Goal: Task Accomplishment & Management: Complete application form

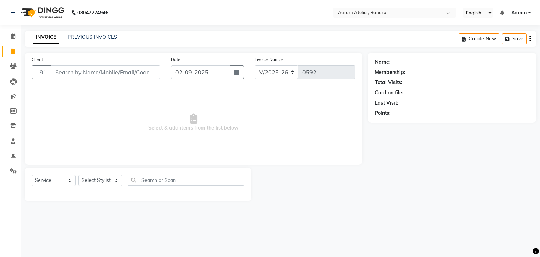
select select "7410"
select select "service"
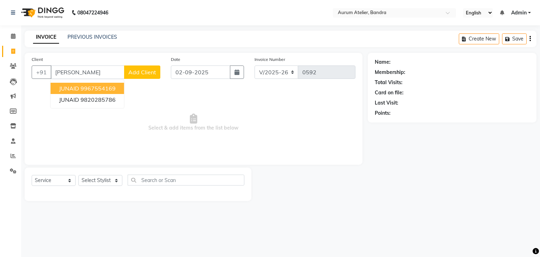
click at [99, 86] on ngb-highlight "9967554169" at bounding box center [97, 88] width 35 height 7
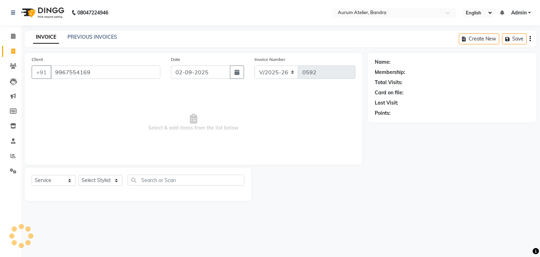
type input "9967554169"
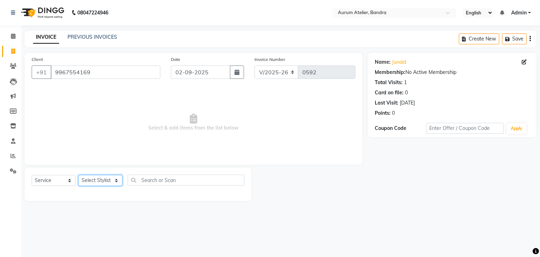
click at [104, 178] on select "Select Stylist [PERSON_NAME] chariya [PERSON_NAME] [PERSON_NAME] [PERSON_NAME] …" at bounding box center [100, 180] width 44 height 11
select select "66081"
click at [78, 175] on select "Select Stylist [PERSON_NAME] chariya [PERSON_NAME] [PERSON_NAME] [PERSON_NAME] …" at bounding box center [100, 180] width 44 height 11
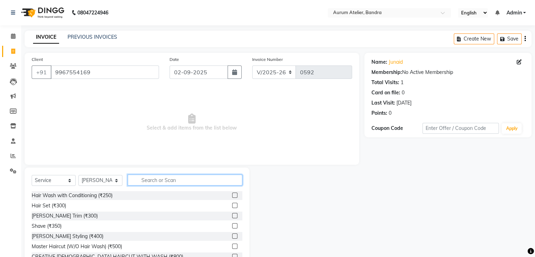
click at [177, 182] on input "text" at bounding box center [185, 179] width 115 height 11
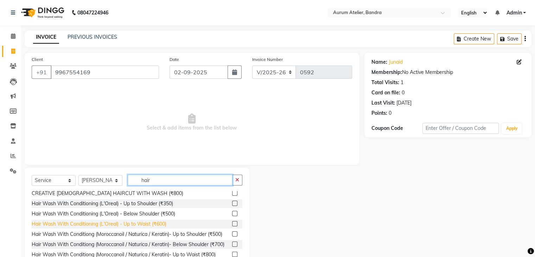
scroll to position [105, 0]
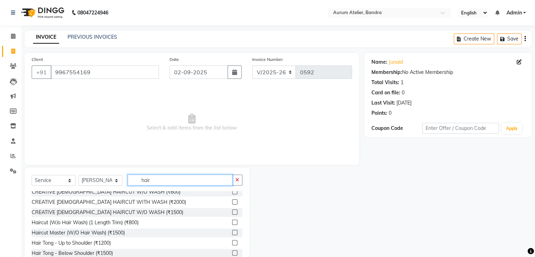
type input "hair"
click at [232, 194] on label at bounding box center [234, 191] width 5 height 5
click at [232, 194] on input "checkbox" at bounding box center [234, 191] width 5 height 5
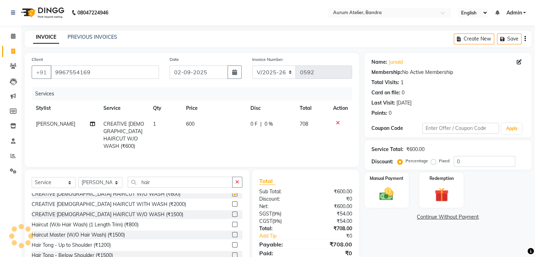
checkbox input "false"
click at [284, 73] on select "C/2025-26 V/2025 V/2025-26" at bounding box center [274, 71] width 44 height 13
select select "7590"
click at [252, 65] on select "C/2025-26 V/2025 V/2025-26" at bounding box center [274, 71] width 44 height 13
type input "1282"
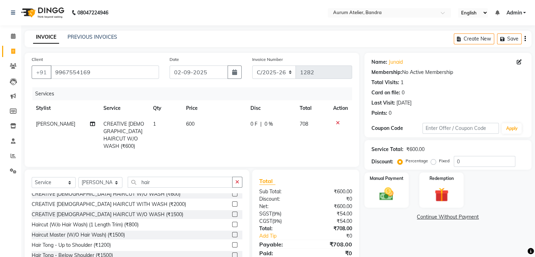
click at [524, 39] on icon "button" at bounding box center [524, 39] width 1 height 0
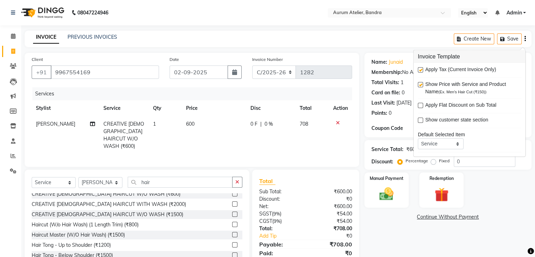
click at [420, 70] on label at bounding box center [420, 69] width 5 height 5
click at [420, 70] on input "checkbox" at bounding box center [420, 70] width 5 height 5
checkbox input "false"
click at [394, 190] on img at bounding box center [386, 194] width 24 height 17
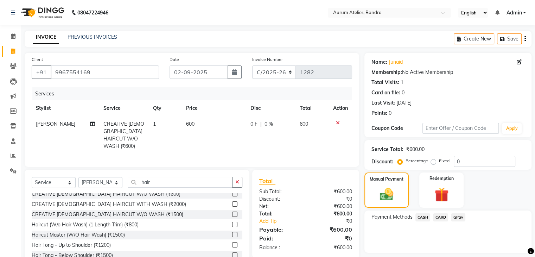
click at [422, 215] on span "CASH" at bounding box center [422, 217] width 15 height 8
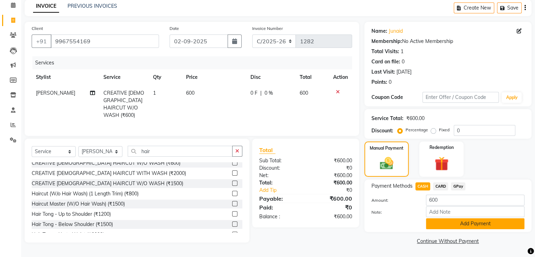
click at [451, 224] on button "Add Payment" at bounding box center [475, 223] width 98 height 11
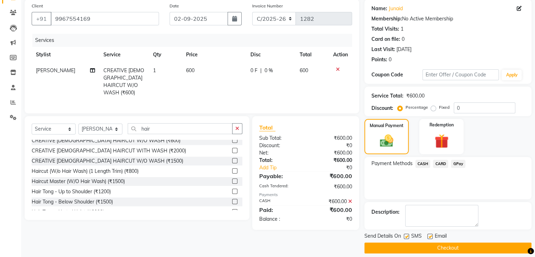
scroll to position [60, 0]
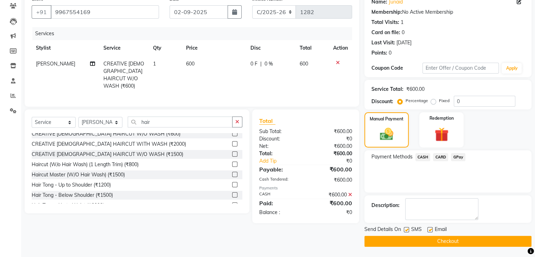
click at [454, 239] on button "Checkout" at bounding box center [447, 241] width 167 height 11
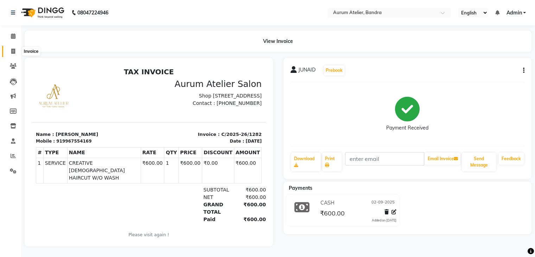
click at [14, 49] on icon at bounding box center [13, 51] width 4 height 5
select select "service"
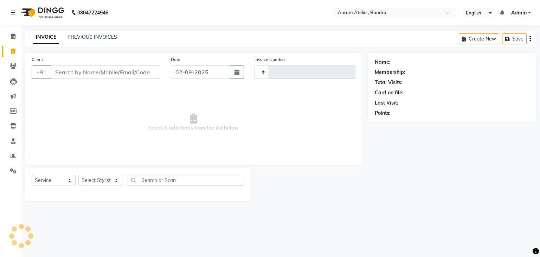
type input "0592"
select select "7410"
click at [107, 39] on link "PREVIOUS INVOICES" at bounding box center [92, 37] width 50 height 6
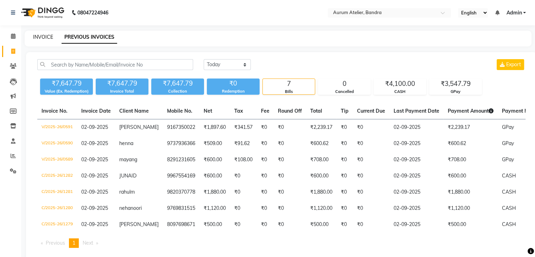
click at [48, 36] on link "INVOICE" at bounding box center [43, 37] width 20 height 6
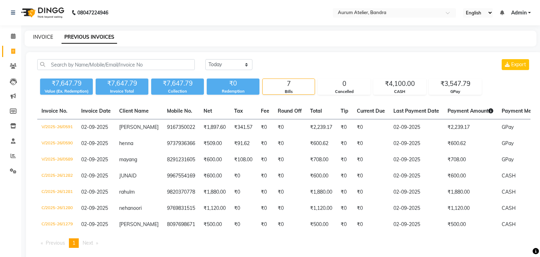
select select "7410"
select select "service"
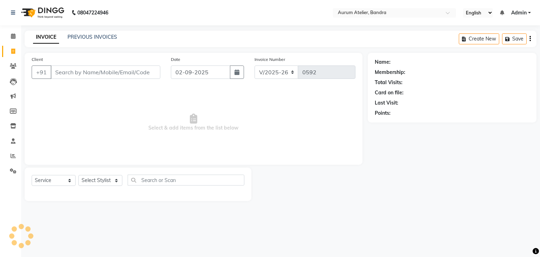
click at [87, 67] on input "Client" at bounding box center [106, 71] width 110 height 13
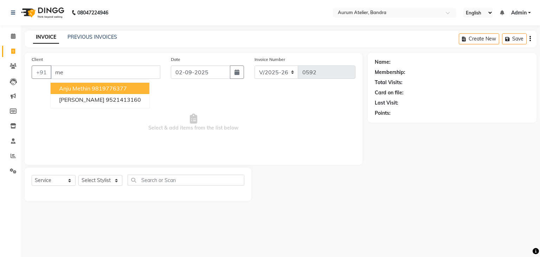
type input "m"
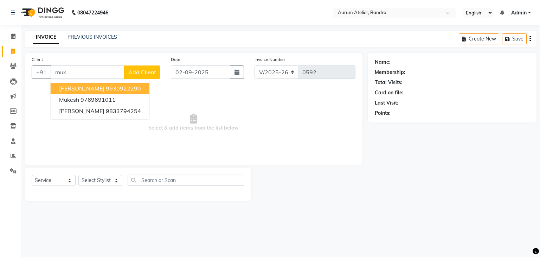
click at [118, 89] on ngb-highlight "9930922290" at bounding box center [123, 88] width 35 height 7
type input "9930922290"
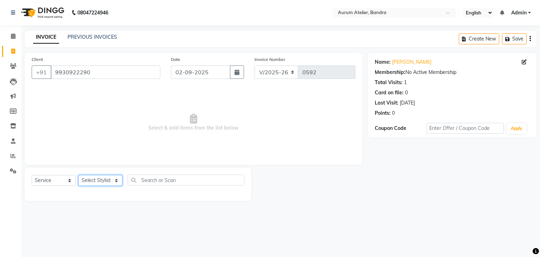
click at [95, 179] on select "Select Stylist [PERSON_NAME] chariya [PERSON_NAME] [PERSON_NAME] [PERSON_NAME] …" at bounding box center [100, 180] width 44 height 11
click at [96, 180] on select "Select Stylist [PERSON_NAME] chariya [PERSON_NAME] [PERSON_NAME] [PERSON_NAME] …" at bounding box center [100, 180] width 44 height 11
select select "66081"
click at [78, 175] on select "Select Stylist [PERSON_NAME] chariya [PERSON_NAME] [PERSON_NAME] [PERSON_NAME] …" at bounding box center [100, 180] width 44 height 11
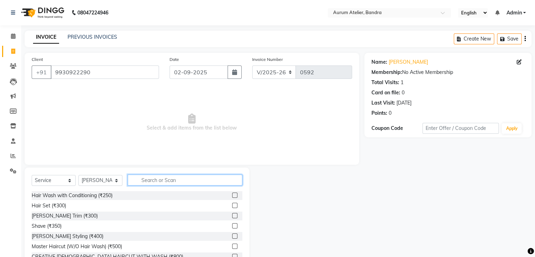
click at [165, 181] on input "text" at bounding box center [185, 179] width 115 height 11
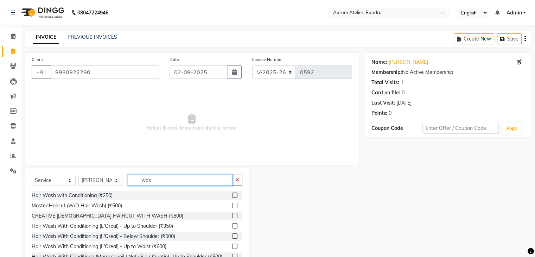
type input "was"
click at [232, 238] on label at bounding box center [234, 235] width 5 height 5
click at [232, 238] on input "checkbox" at bounding box center [234, 236] width 5 height 5
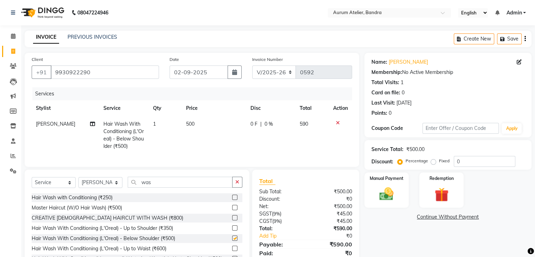
checkbox input "false"
click at [178, 187] on input "was" at bounding box center [180, 181] width 105 height 11
type input "w"
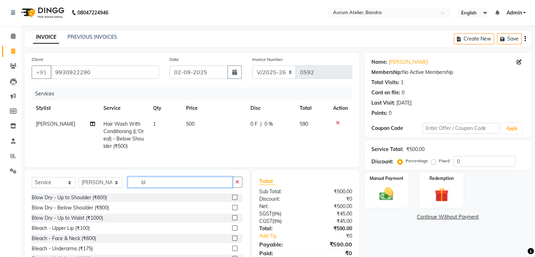
scroll to position [33, 0]
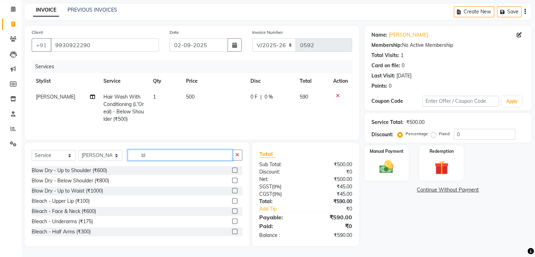
type input "bl"
click at [232, 179] on label at bounding box center [234, 180] width 5 height 5
click at [232, 179] on input "checkbox" at bounding box center [234, 180] width 5 height 5
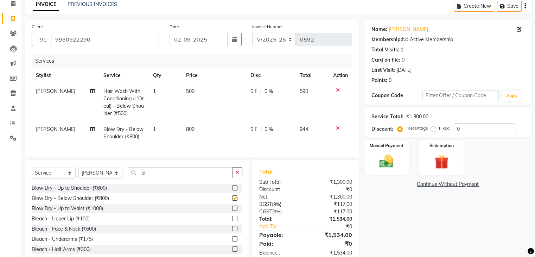
checkbox input "false"
click at [201, 93] on td "500" at bounding box center [214, 102] width 64 height 38
select select "66081"
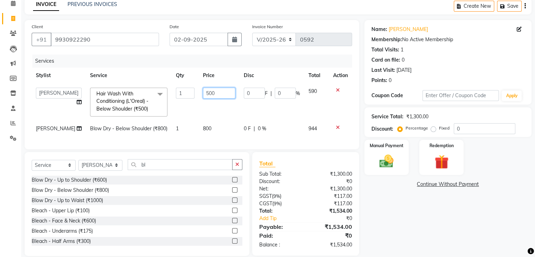
drag, startPoint x: 201, startPoint y: 91, endPoint x: 209, endPoint y: 95, distance: 9.0
click at [204, 93] on input "500" at bounding box center [219, 93] width 32 height 11
click at [214, 91] on input "500" at bounding box center [219, 93] width 32 height 11
type input "5"
type input "600"
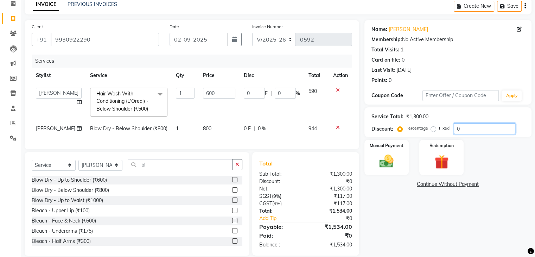
click at [483, 131] on input "0" at bounding box center [484, 128] width 62 height 11
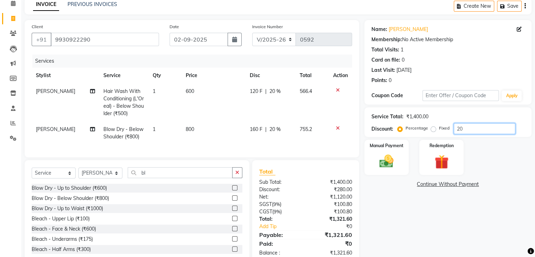
scroll to position [56, 0]
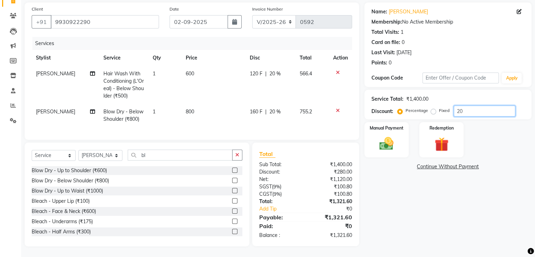
type input "20"
click at [459, 218] on div "Name: [PERSON_NAME] Membership: No Active Membership Total Visits: 1 Card on fi…" at bounding box center [450, 124] width 172 height 244
click at [204, 70] on td "600" at bounding box center [213, 85] width 64 height 38
select select "66081"
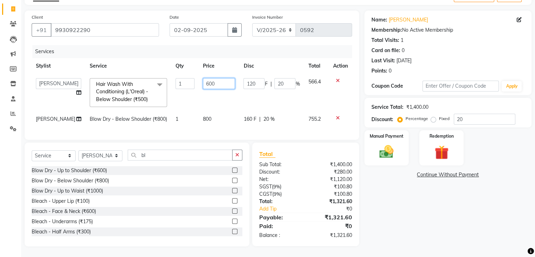
click at [214, 78] on input "600" at bounding box center [219, 83] width 32 height 11
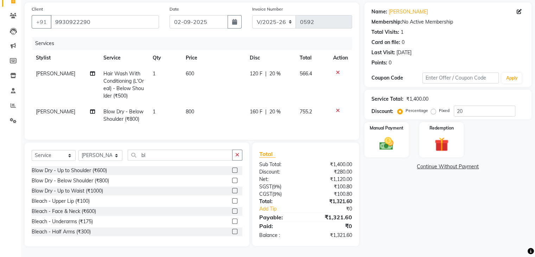
click at [211, 106] on td "800" at bounding box center [213, 115] width 64 height 23
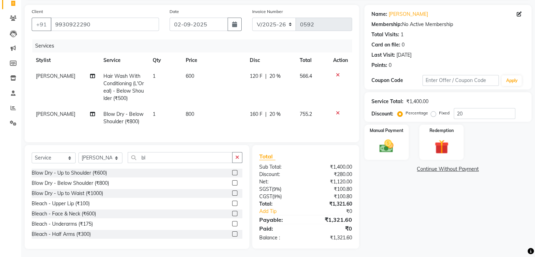
select select "66081"
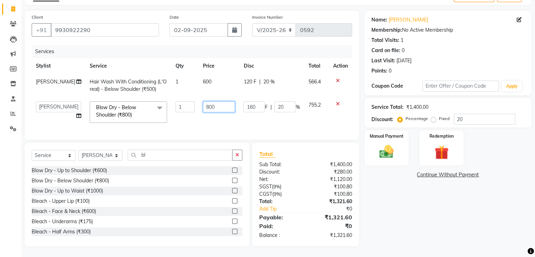
click at [214, 101] on input "800" at bounding box center [219, 106] width 32 height 11
type input "8"
type input "600"
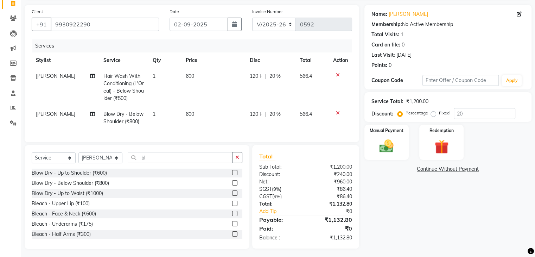
click at [307, 120] on td "566.4" at bounding box center [311, 117] width 33 height 23
select select "66081"
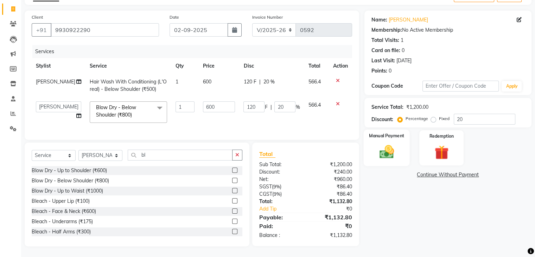
click at [381, 147] on img at bounding box center [386, 151] width 24 height 17
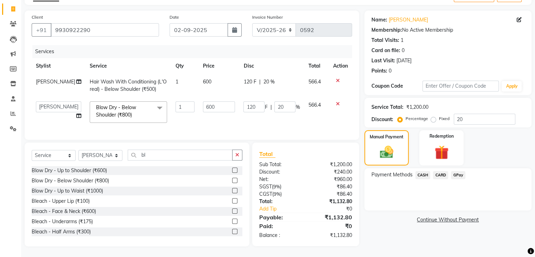
click at [441, 171] on span "CARD" at bounding box center [440, 175] width 15 height 8
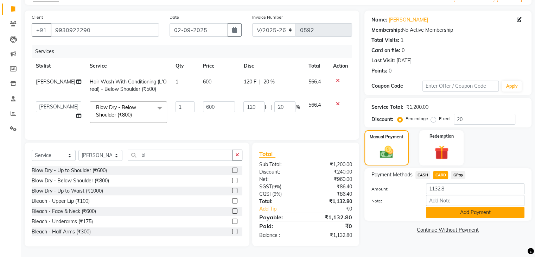
click at [444, 210] on button "Add Payment" at bounding box center [475, 212] width 98 height 11
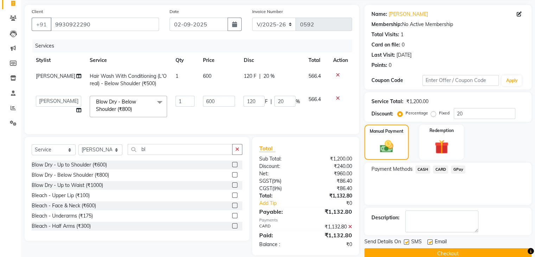
scroll to position [62, 0]
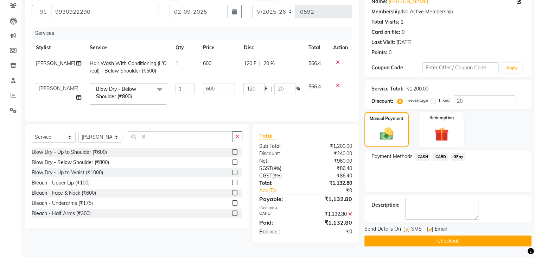
click at [430, 239] on button "Checkout" at bounding box center [447, 240] width 167 height 11
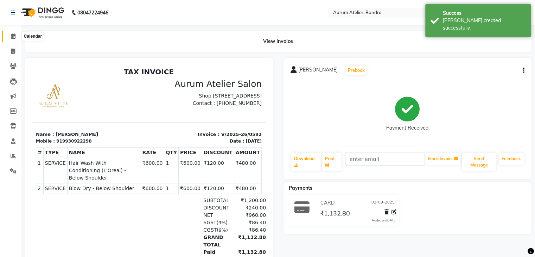
click at [12, 36] on icon at bounding box center [13, 35] width 5 height 5
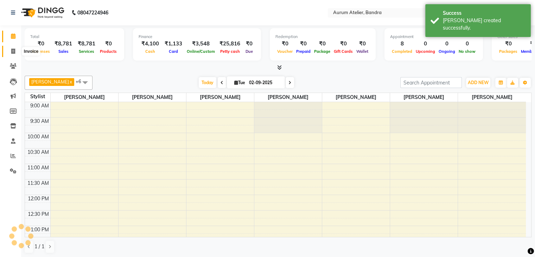
click at [15, 50] on icon at bounding box center [13, 51] width 4 height 5
select select "7410"
select select "service"
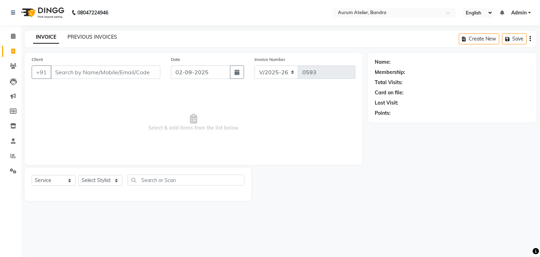
click at [88, 36] on link "PREVIOUS INVOICES" at bounding box center [92, 37] width 50 height 6
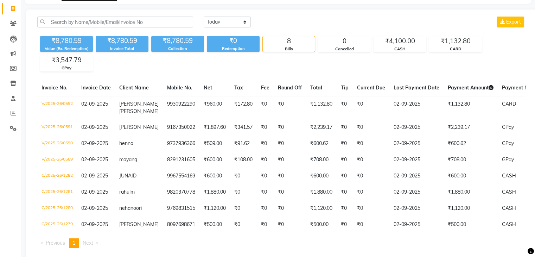
scroll to position [27, 0]
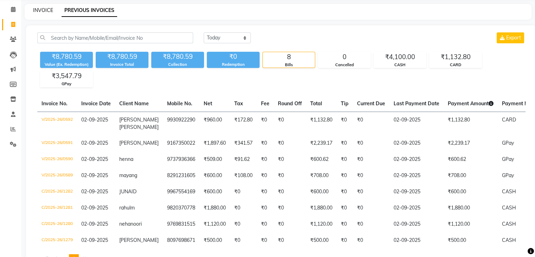
click at [43, 11] on link "INVOICE" at bounding box center [43, 10] width 20 height 6
select select "7410"
select select "service"
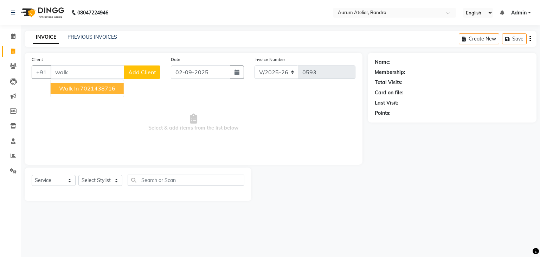
click at [89, 89] on ngb-highlight "7021438716" at bounding box center [97, 88] width 35 height 7
type input "7021438716"
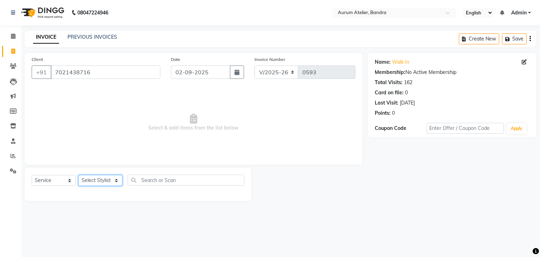
drag, startPoint x: 97, startPoint y: 181, endPoint x: 93, endPoint y: 178, distance: 4.3
click at [97, 181] on select "Select Stylist [PERSON_NAME] chariya [PERSON_NAME] [PERSON_NAME] [PERSON_NAME] …" at bounding box center [100, 180] width 44 height 11
select select "66080"
click at [78, 175] on select "Select Stylist [PERSON_NAME] chariya [PERSON_NAME] [PERSON_NAME] [PERSON_NAME] …" at bounding box center [100, 180] width 44 height 11
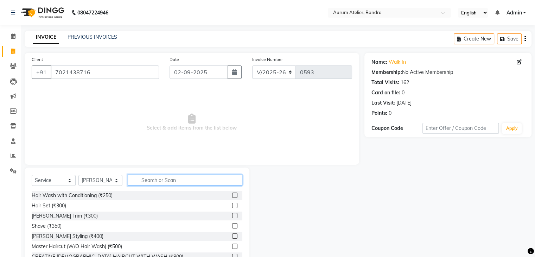
click at [162, 175] on input "text" at bounding box center [185, 179] width 115 height 11
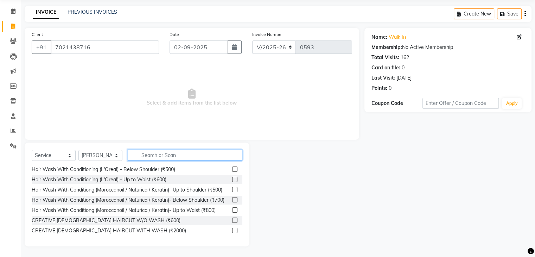
scroll to position [105, 0]
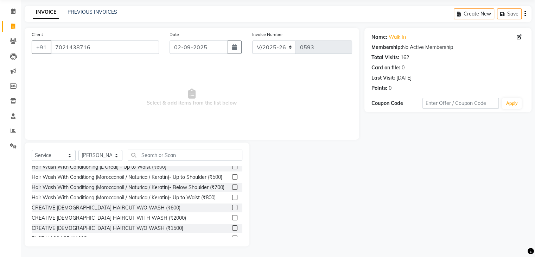
click at [232, 230] on label at bounding box center [234, 227] width 5 height 5
click at [232, 230] on input "checkbox" at bounding box center [234, 228] width 5 height 5
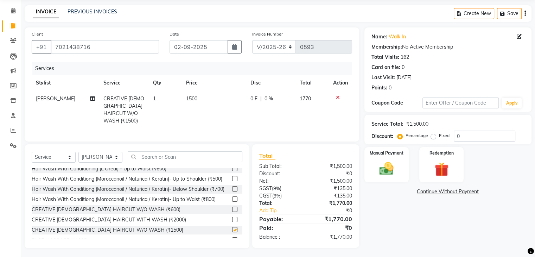
checkbox input "false"
click at [100, 155] on select "Select Stylist [PERSON_NAME] chariya [PERSON_NAME] [PERSON_NAME] [PERSON_NAME] …" at bounding box center [100, 156] width 44 height 11
select select "73211"
click at [78, 151] on select "Select Stylist [PERSON_NAME] chariya [PERSON_NAME] [PERSON_NAME] [PERSON_NAME] …" at bounding box center [100, 156] width 44 height 11
click at [173, 151] on input "text" at bounding box center [185, 156] width 115 height 11
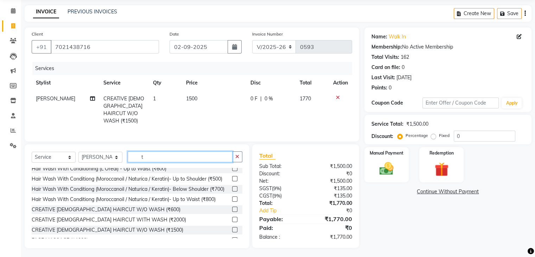
scroll to position [85, 0]
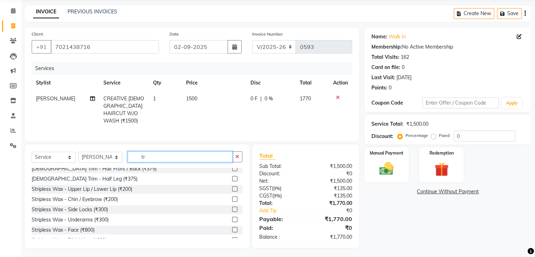
type input "t"
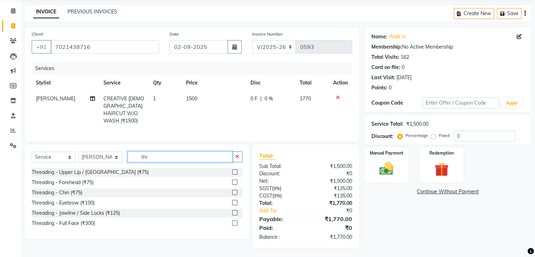
scroll to position [25, 0]
type input "thr"
click at [236, 190] on label at bounding box center [234, 192] width 5 height 5
click at [236, 191] on input "checkbox" at bounding box center [234, 193] width 5 height 5
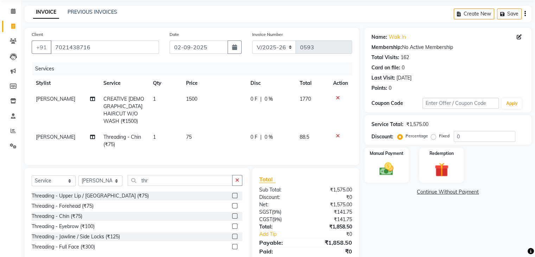
click at [234, 214] on label at bounding box center [234, 215] width 5 height 5
click at [234, 214] on input "checkbox" at bounding box center [234, 216] width 5 height 5
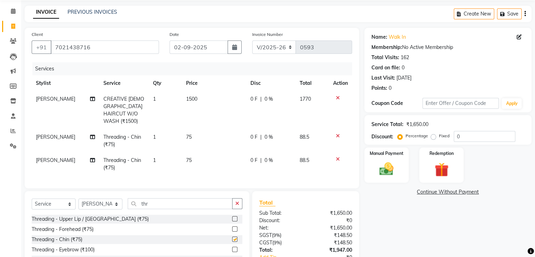
checkbox input "false"
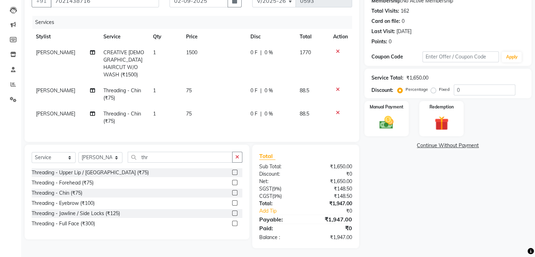
scroll to position [36, 0]
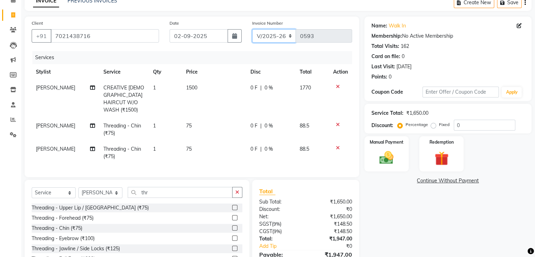
click at [285, 36] on select "C/2025-26 V/2025 V/2025-26" at bounding box center [274, 35] width 44 height 13
select select "7590"
click at [252, 29] on select "C/2025-26 V/2025 V/2025-26" at bounding box center [274, 35] width 44 height 13
type input "1283"
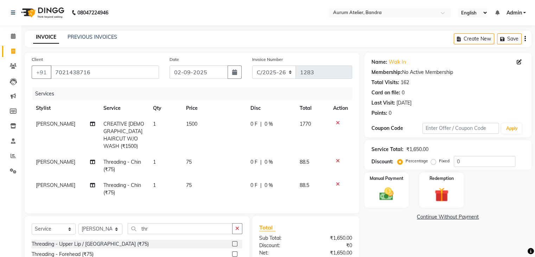
click at [524, 39] on icon "button" at bounding box center [524, 39] width 1 height 0
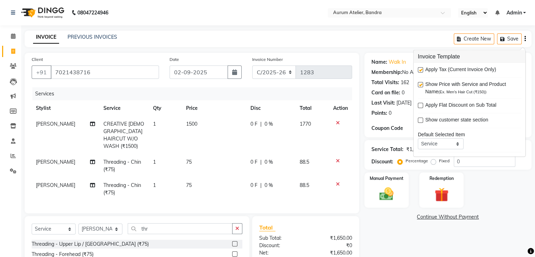
click at [421, 69] on label at bounding box center [420, 69] width 5 height 5
click at [421, 69] on input "checkbox" at bounding box center [420, 70] width 5 height 5
checkbox input "false"
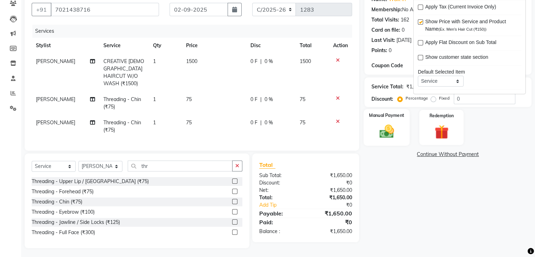
click at [386, 116] on label "Manual Payment" at bounding box center [386, 115] width 35 height 7
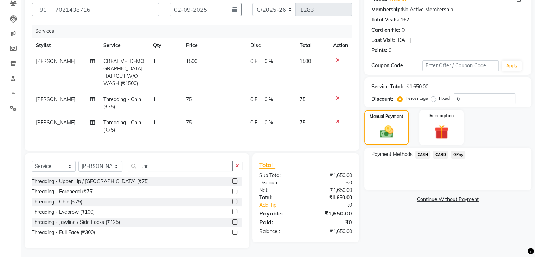
click at [425, 155] on span "CASH" at bounding box center [422, 154] width 15 height 8
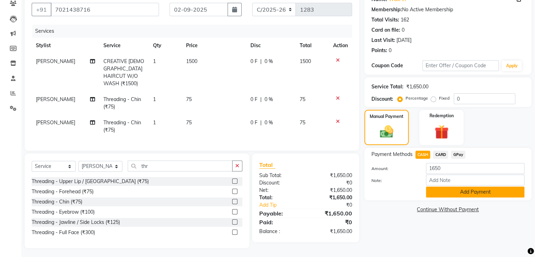
click at [433, 196] on button "Add Payment" at bounding box center [475, 191] width 98 height 11
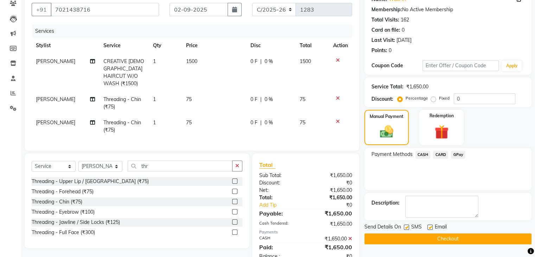
scroll to position [82, 0]
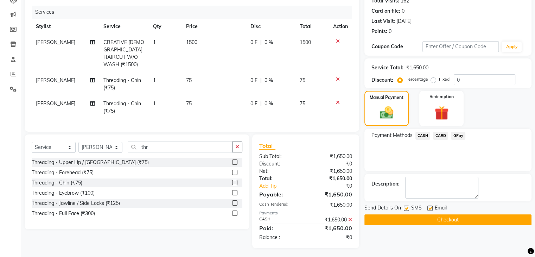
click at [426, 218] on button "Checkout" at bounding box center [447, 219] width 167 height 11
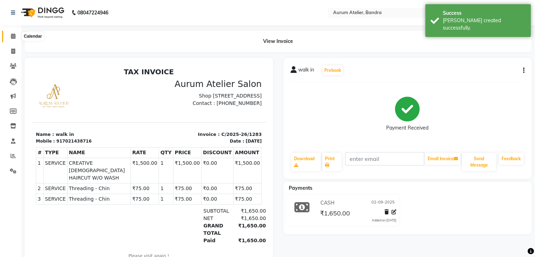
click at [10, 37] on span at bounding box center [13, 36] width 12 height 8
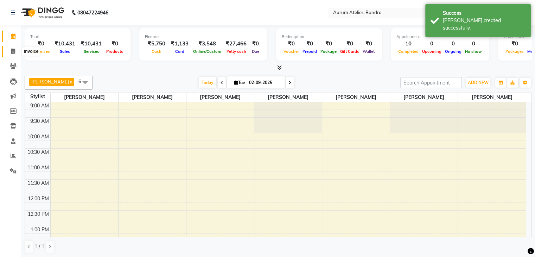
click at [16, 54] on span at bounding box center [13, 51] width 12 height 8
select select "service"
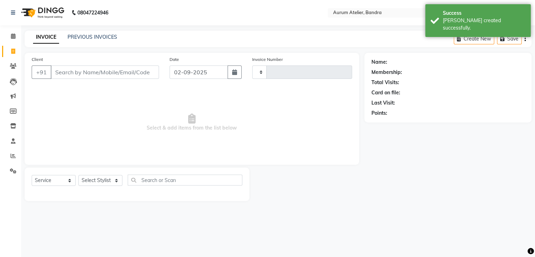
type input "0593"
select select "7410"
click at [104, 38] on link "PREVIOUS INVOICES" at bounding box center [92, 37] width 50 height 6
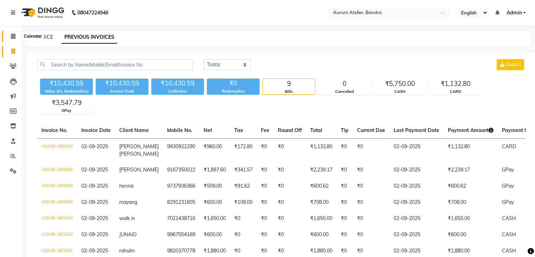
click at [11, 37] on icon at bounding box center [13, 35] width 5 height 5
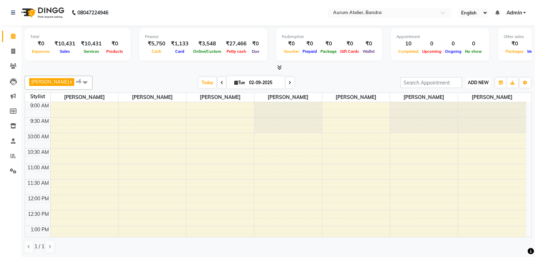
click at [484, 82] on span "ADD NEW" at bounding box center [477, 82] width 21 height 5
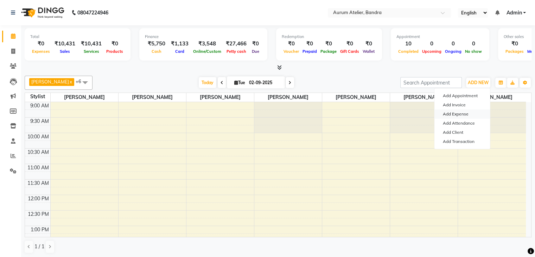
click at [456, 114] on link "Add Expense" at bounding box center [462, 113] width 56 height 9
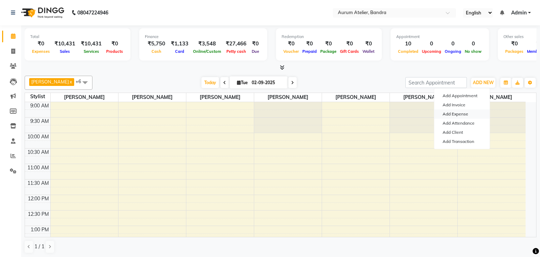
select select "1"
select select "6514"
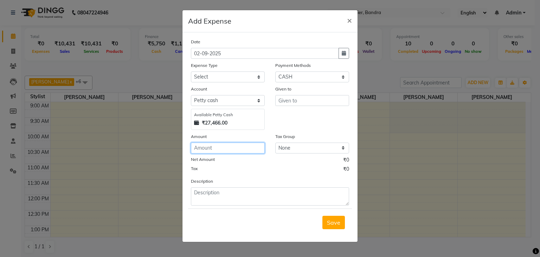
click at [225, 150] on input "number" at bounding box center [228, 147] width 74 height 11
type input "420"
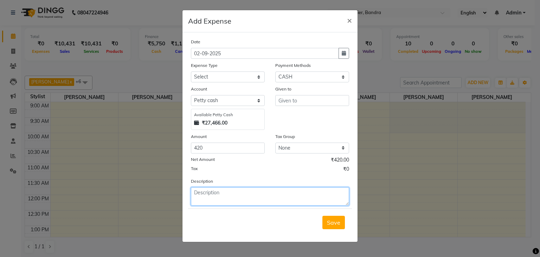
click at [283, 196] on textarea at bounding box center [270, 196] width 158 height 18
type textarea "air fresnar and milk"
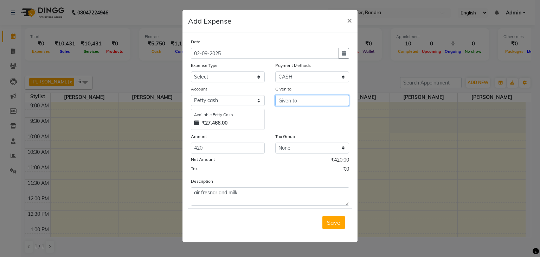
click at [311, 102] on input "text" at bounding box center [312, 100] width 74 height 11
type input "d"
type input "store"
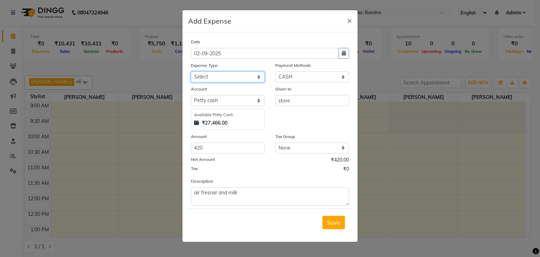
click at [250, 78] on select "Select Advance Salary Bank charges Car maintenance Cash transfer to bank Cash t…" at bounding box center [228, 76] width 74 height 11
click at [229, 76] on select "Select Advance Salary Bank charges Car maintenance Cash transfer to bank Cash t…" at bounding box center [228, 76] width 74 height 11
select select "4"
click at [191, 72] on select "Select Advance Salary Bank charges Car maintenance Cash transfer to bank Cash t…" at bounding box center [228, 76] width 74 height 11
click at [332, 227] on button "Save" at bounding box center [333, 221] width 22 height 13
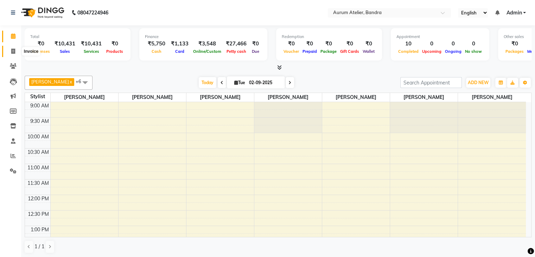
click at [14, 52] on icon at bounding box center [13, 51] width 4 height 5
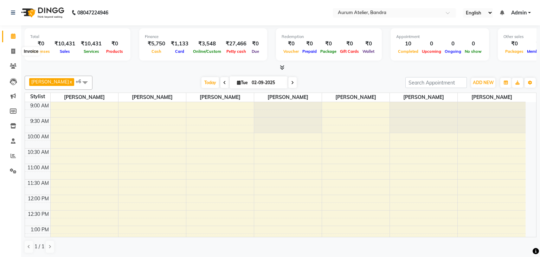
select select "7410"
select select "service"
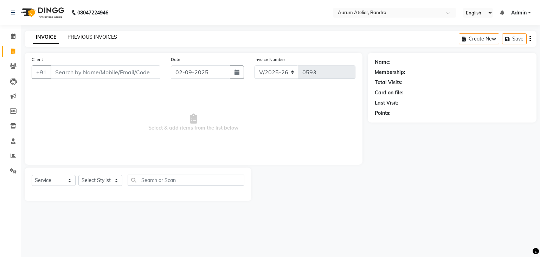
click at [82, 38] on link "PREVIOUS INVOICES" at bounding box center [92, 37] width 50 height 6
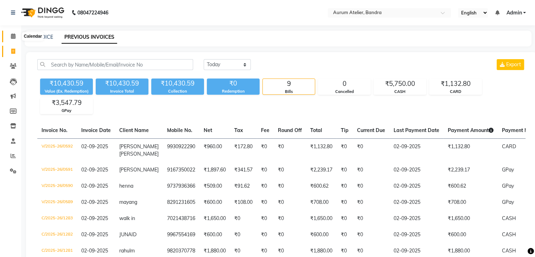
click at [14, 37] on icon at bounding box center [13, 35] width 5 height 5
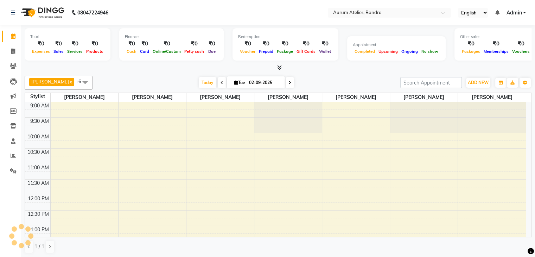
scroll to position [263, 0]
